Goal: Obtain resource: Download file/media

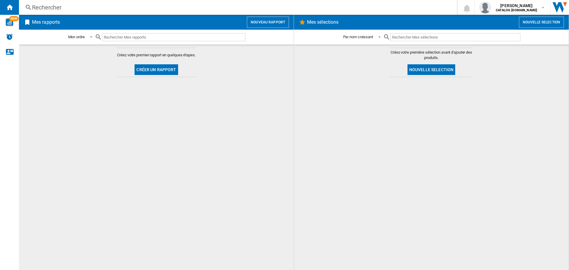
click at [160, 66] on button "Créer un rapport" at bounding box center [156, 69] width 43 height 11
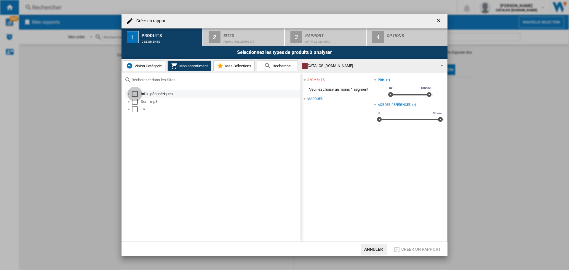
click at [135, 92] on div "Select" at bounding box center [135, 94] width 6 height 6
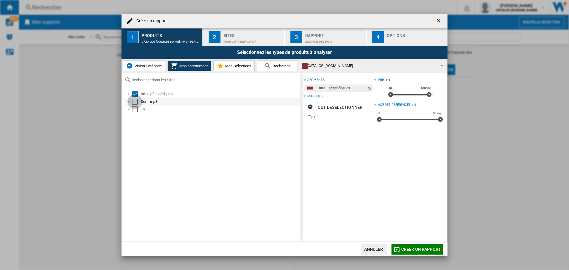
click at [135, 101] on div "Select" at bounding box center [135, 102] width 6 height 6
click at [135, 109] on div "Select" at bounding box center [135, 109] width 6 height 6
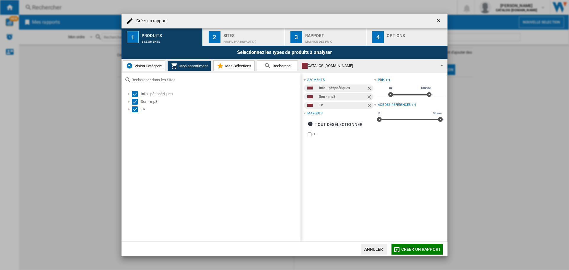
click at [224, 32] on div "Sites" at bounding box center [253, 34] width 58 height 6
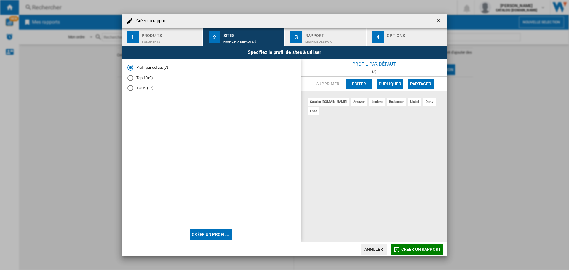
click at [317, 39] on div "Matrice des prix" at bounding box center [334, 40] width 58 height 6
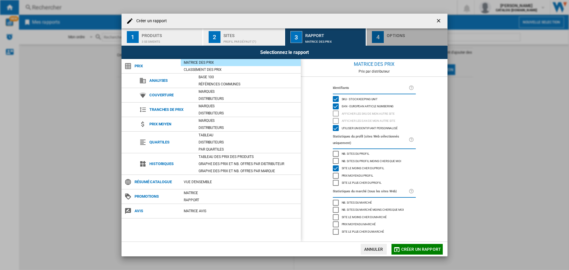
click at [388, 43] on div "button" at bounding box center [416, 40] width 58 height 6
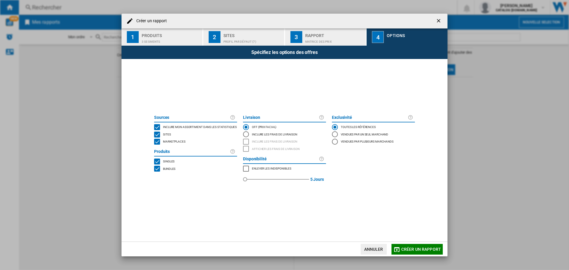
click at [165, 143] on span "Marketplaces" at bounding box center [174, 141] width 23 height 4
click at [416, 253] on button "Créer un rapport" at bounding box center [417, 249] width 51 height 11
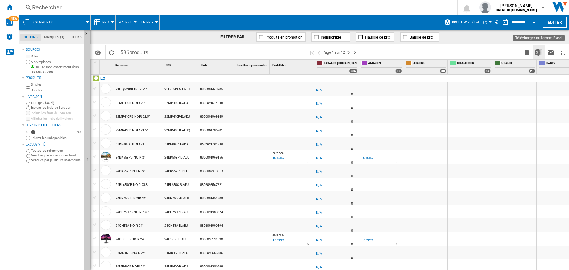
click at [540, 54] on img "Télécharger au format Excel" at bounding box center [539, 52] width 7 height 7
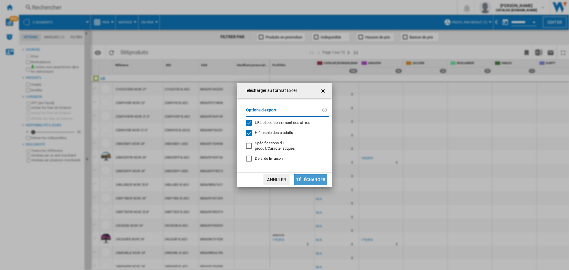
click at [319, 181] on button "Télécharger" at bounding box center [310, 179] width 33 height 11
